Goal: Check status

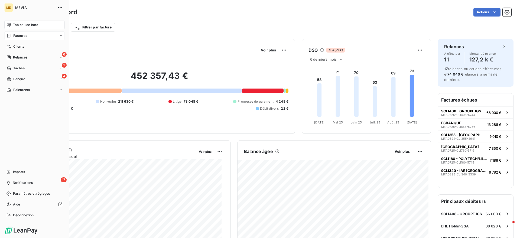
click at [9, 34] on icon at bounding box center [9, 36] width 5 height 4
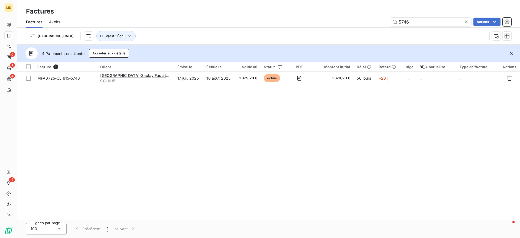
drag, startPoint x: 439, startPoint y: 22, endPoint x: 344, endPoint y: 21, distance: 95.1
click at [344, 21] on div "5746 Actions" at bounding box center [289, 22] width 445 height 9
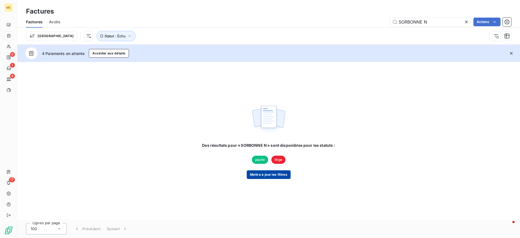
type input "SORBONNE N"
click at [277, 179] on button "Mettre à jour les filtres" at bounding box center [269, 174] width 44 height 9
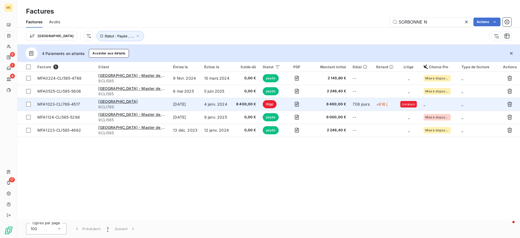
click at [202, 105] on td "4 janv. 2024" at bounding box center [217, 104] width 32 height 13
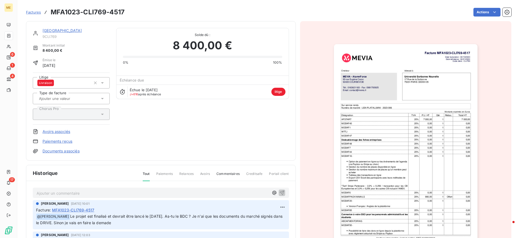
scroll to position [1, 0]
drag, startPoint x: 115, startPoint y: 212, endPoint x: 225, endPoint y: 222, distance: 110.7
click at [225, 222] on div "﻿ @ [PERSON_NAME] Le projet est finalisé et devrait être lancé le [DATE]. As-tu…" at bounding box center [161, 218] width 250 height 13
click at [225, 222] on p "﻿ @ [PERSON_NAME] Le projet est finalisé et devrait être lancé le [DATE]. As-tu…" at bounding box center [161, 219] width 250 height 13
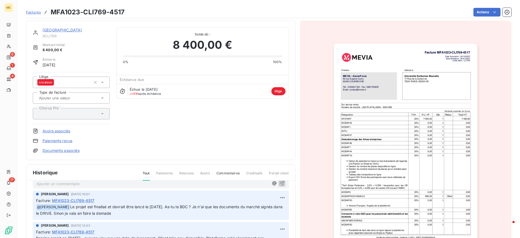
scroll to position [0, 0]
